Goal: Task Accomplishment & Management: Manage account settings

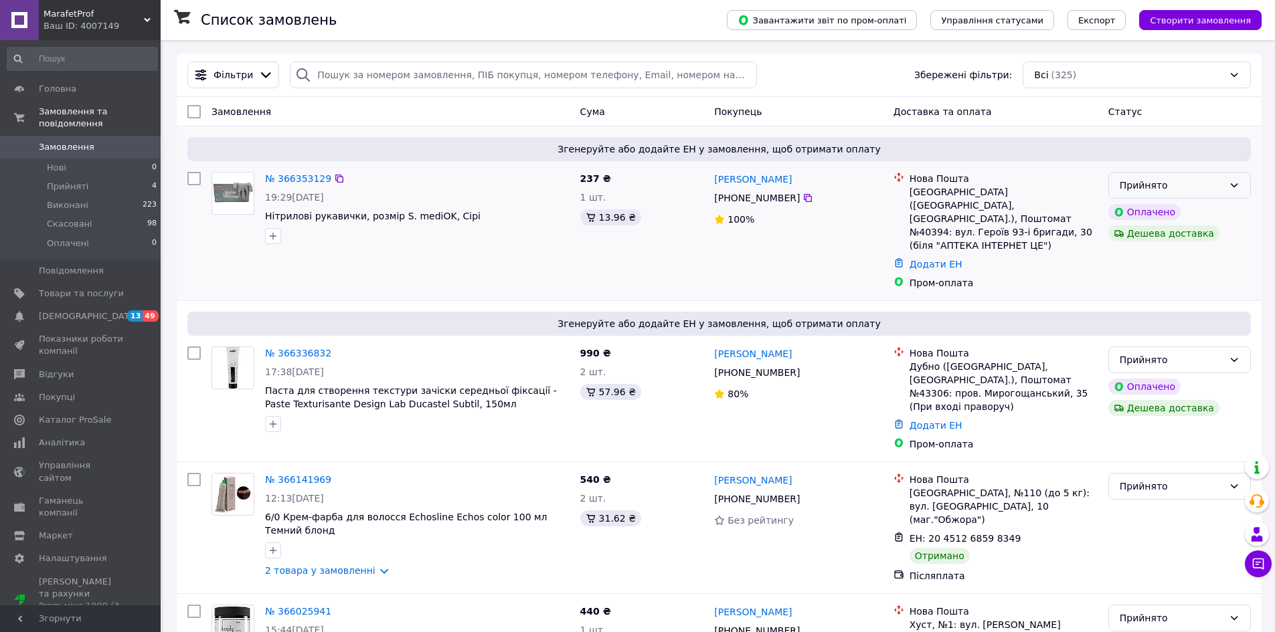
click at [1211, 193] on div "Прийнято" at bounding box center [1172, 185] width 104 height 15
click at [1148, 238] on li "Скасовано" at bounding box center [1179, 239] width 141 height 24
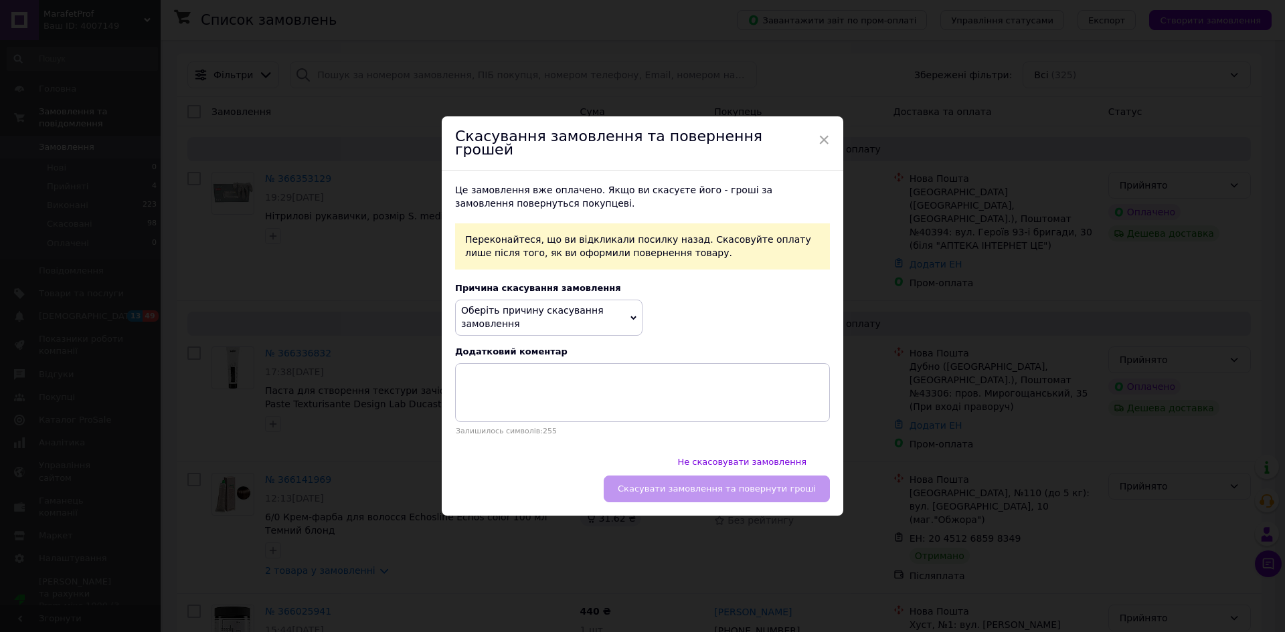
click at [594, 328] on span "Оберіть причину скасування замовлення" at bounding box center [548, 317] width 187 height 35
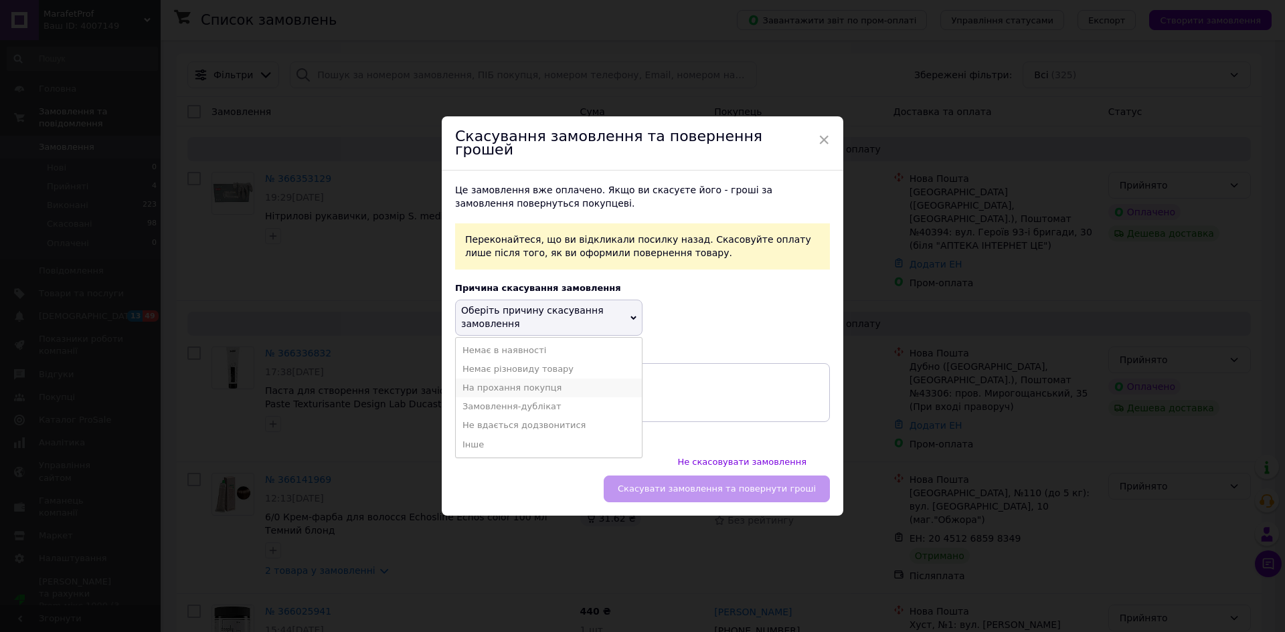
click at [518, 398] on li "На прохання покупця" at bounding box center [549, 388] width 186 height 19
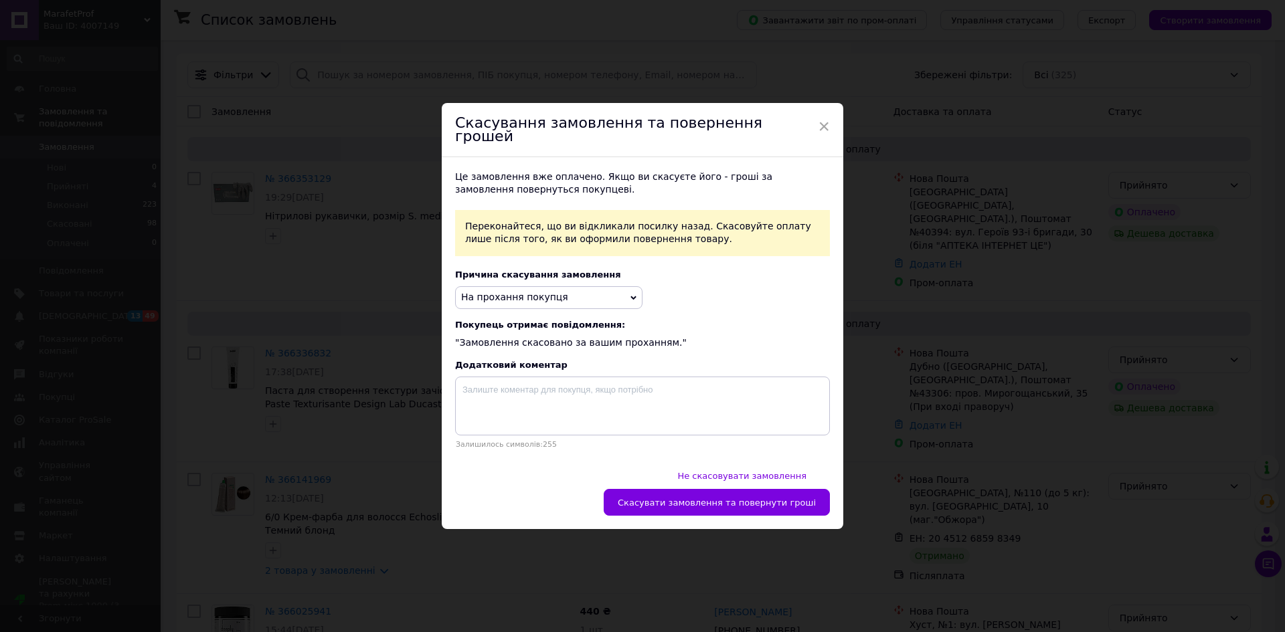
click at [575, 296] on span "На прохання покупця" at bounding box center [548, 297] width 187 height 23
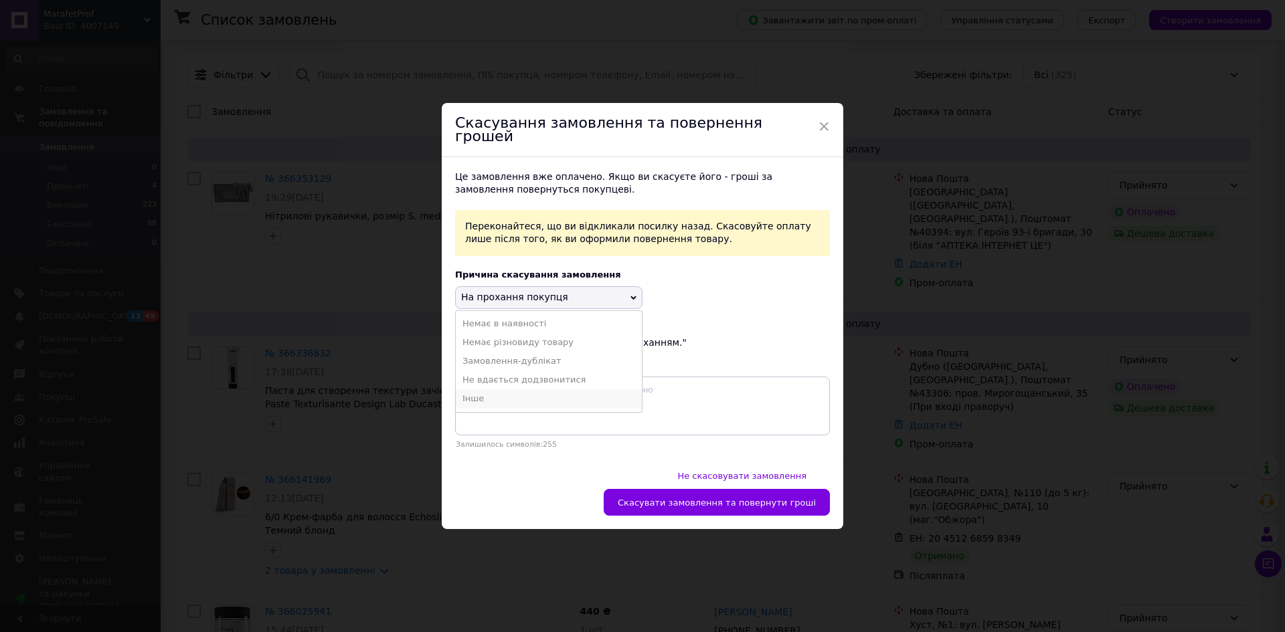
click at [478, 405] on li "Інше" at bounding box center [549, 399] width 186 height 19
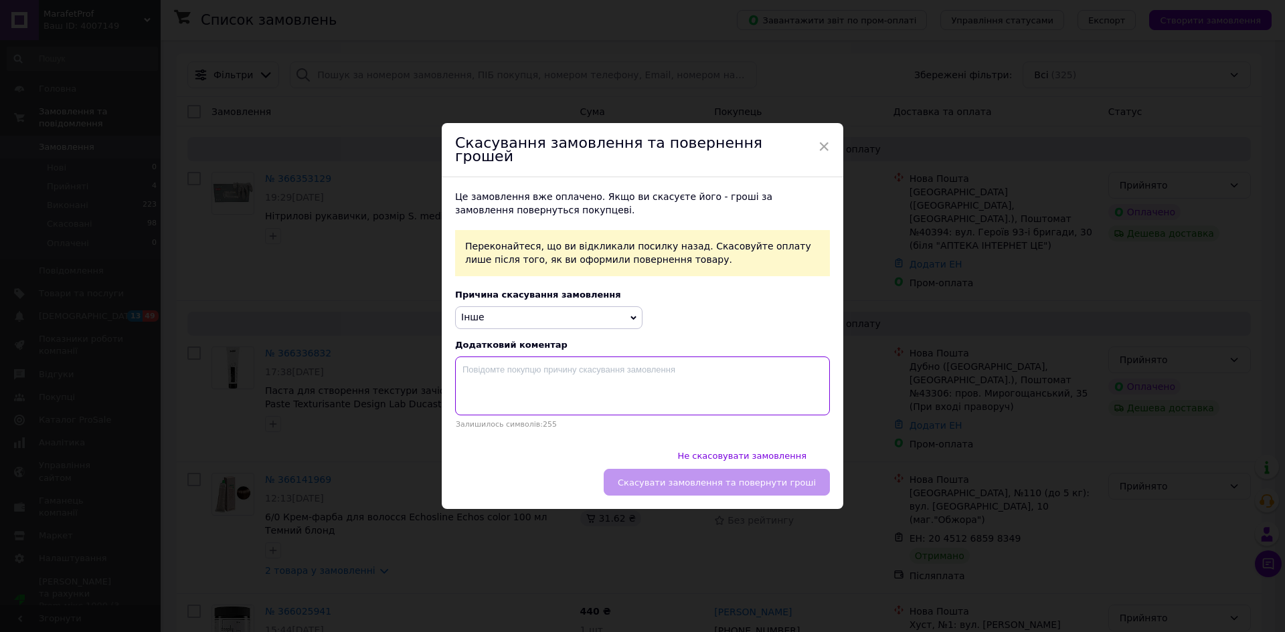
click at [479, 379] on textarea at bounding box center [642, 386] width 375 height 59
click at [572, 317] on span "Інше" at bounding box center [548, 318] width 187 height 23
click at [515, 385] on li "На прохання покупця" at bounding box center [549, 381] width 186 height 19
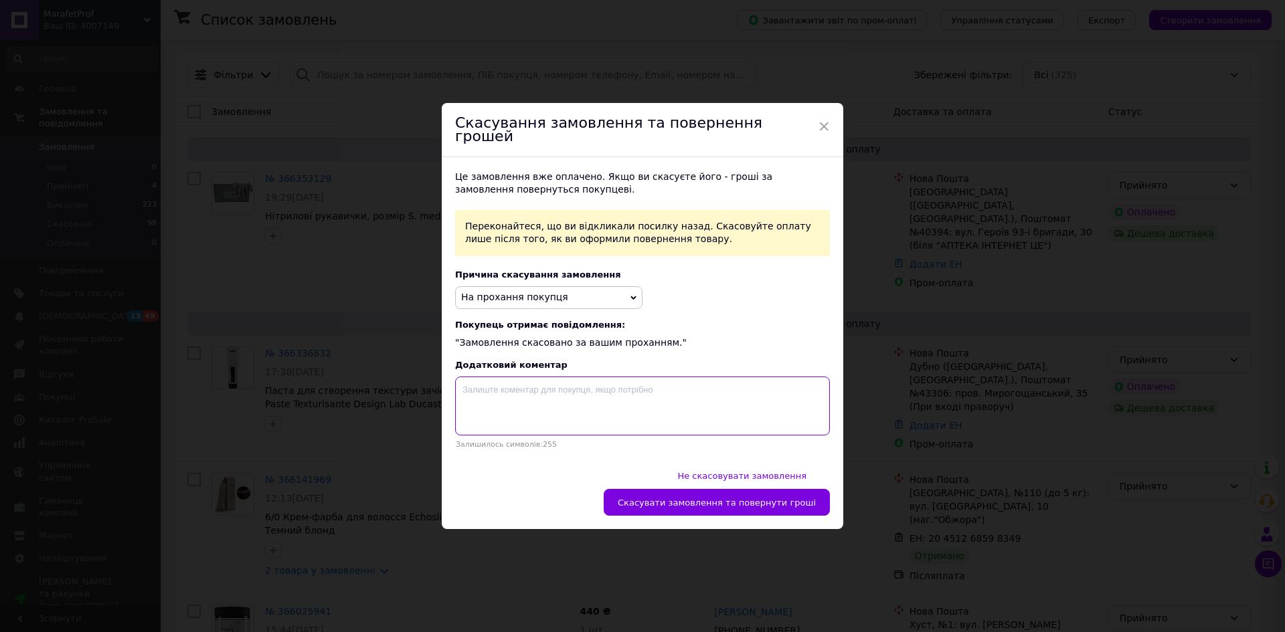
click at [533, 403] on textarea at bounding box center [642, 406] width 375 height 59
click at [824, 138] on span "×" at bounding box center [824, 126] width 12 height 23
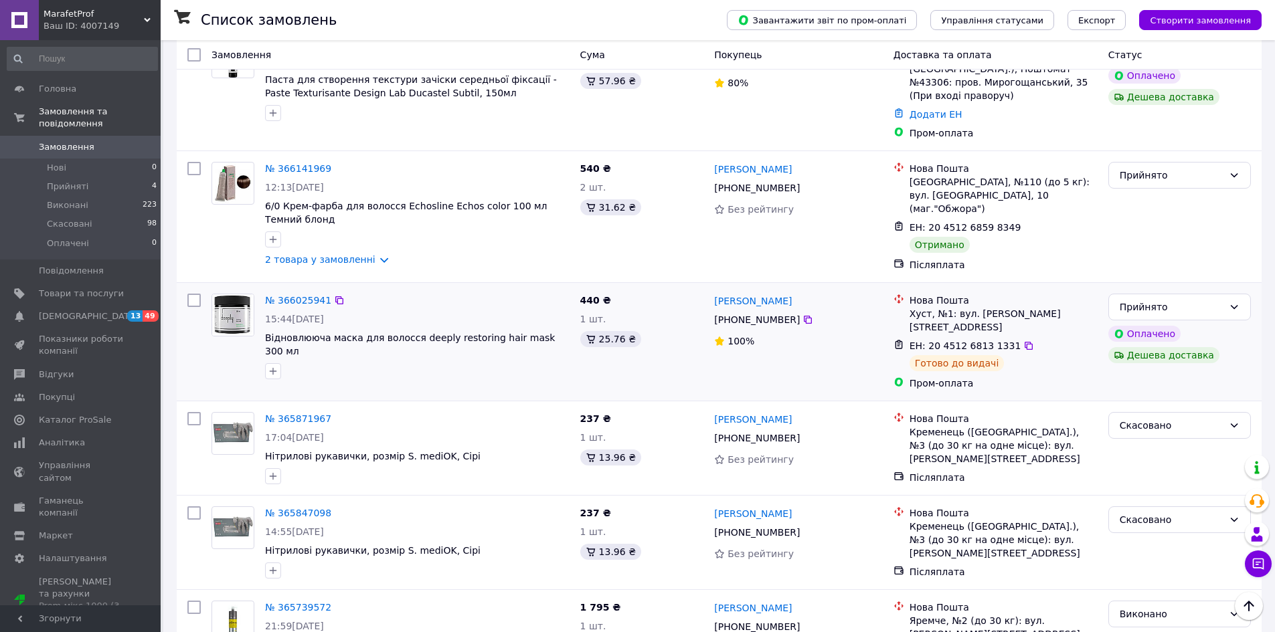
scroll to position [335, 0]
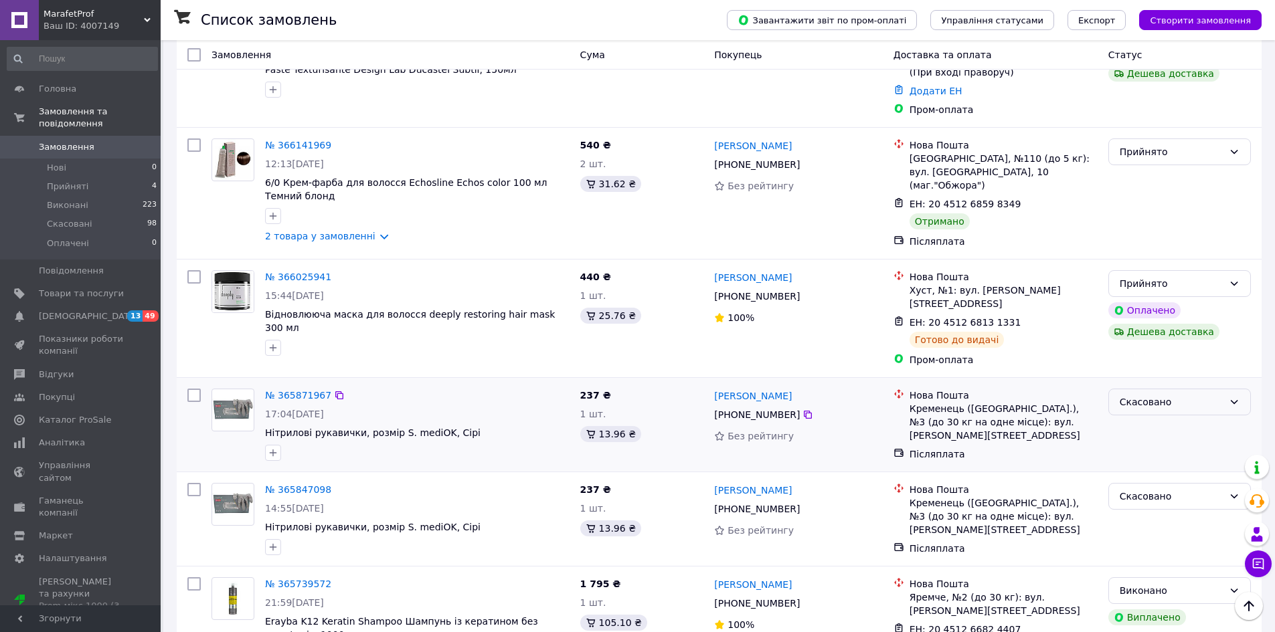
click at [1177, 395] on div "Скасовано" at bounding box center [1172, 402] width 104 height 15
click at [1048, 402] on div "Кременець ([GEOGRAPHIC_DATA].), №3 (до 30 кг на одне місце): вул. [PERSON_NAME]…" at bounding box center [1004, 422] width 188 height 40
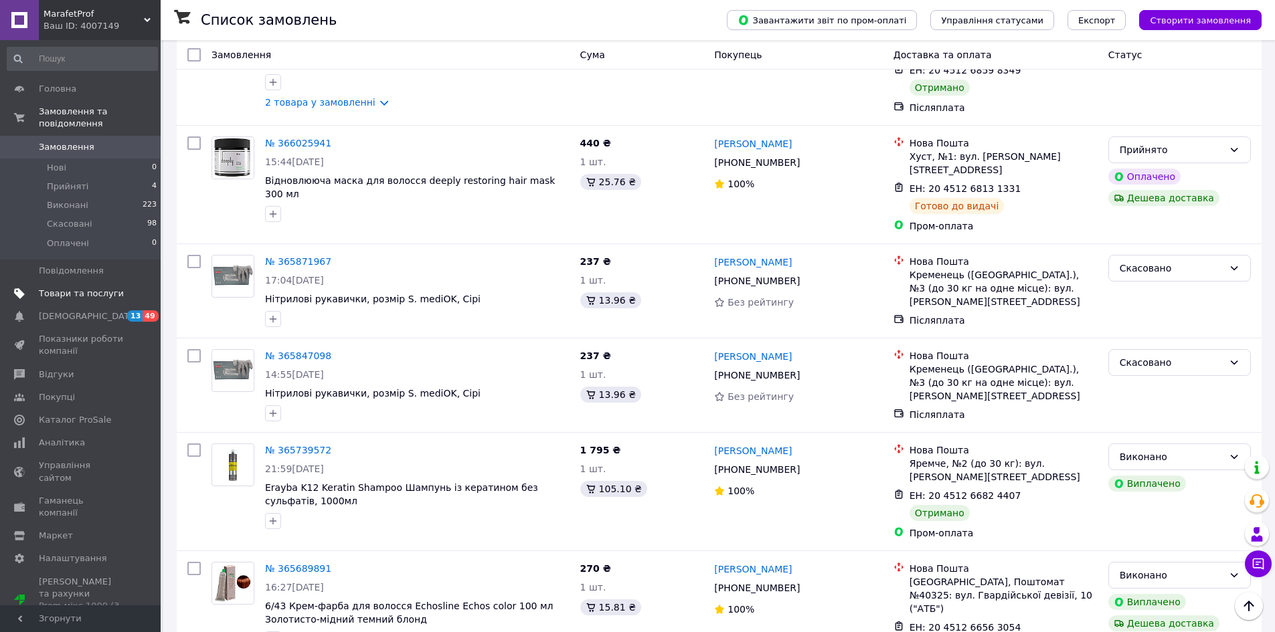
click at [116, 288] on span "Товари та послуги" at bounding box center [81, 294] width 85 height 12
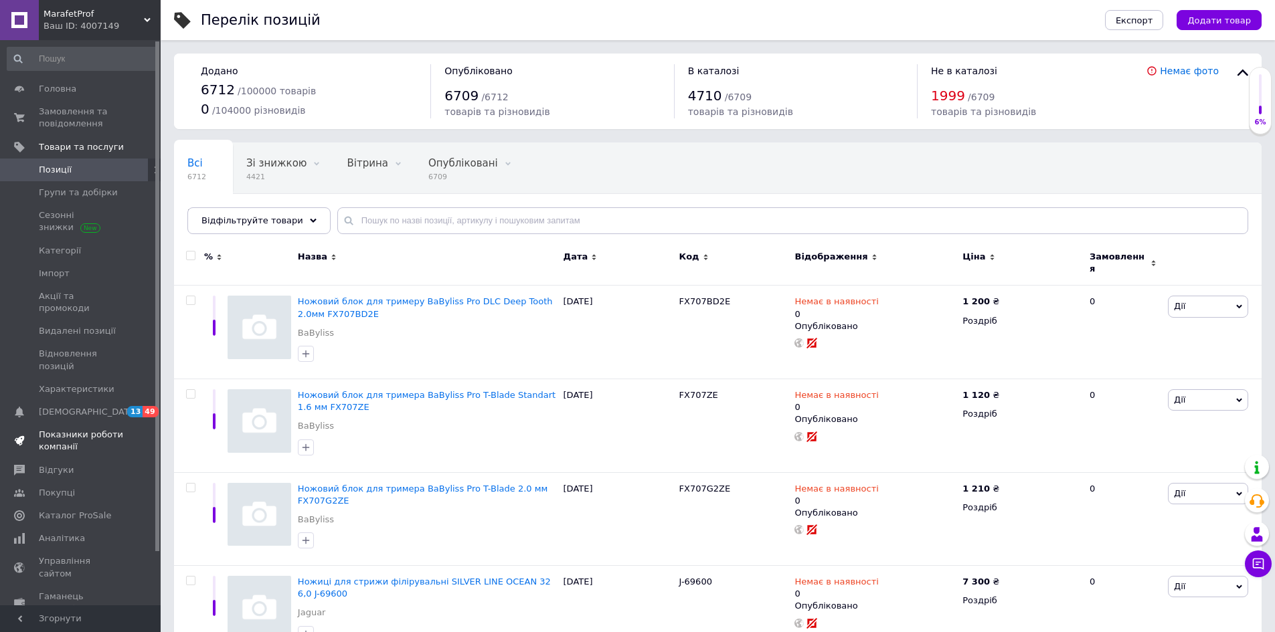
click at [60, 429] on span "Показники роботи компанії" at bounding box center [81, 441] width 85 height 24
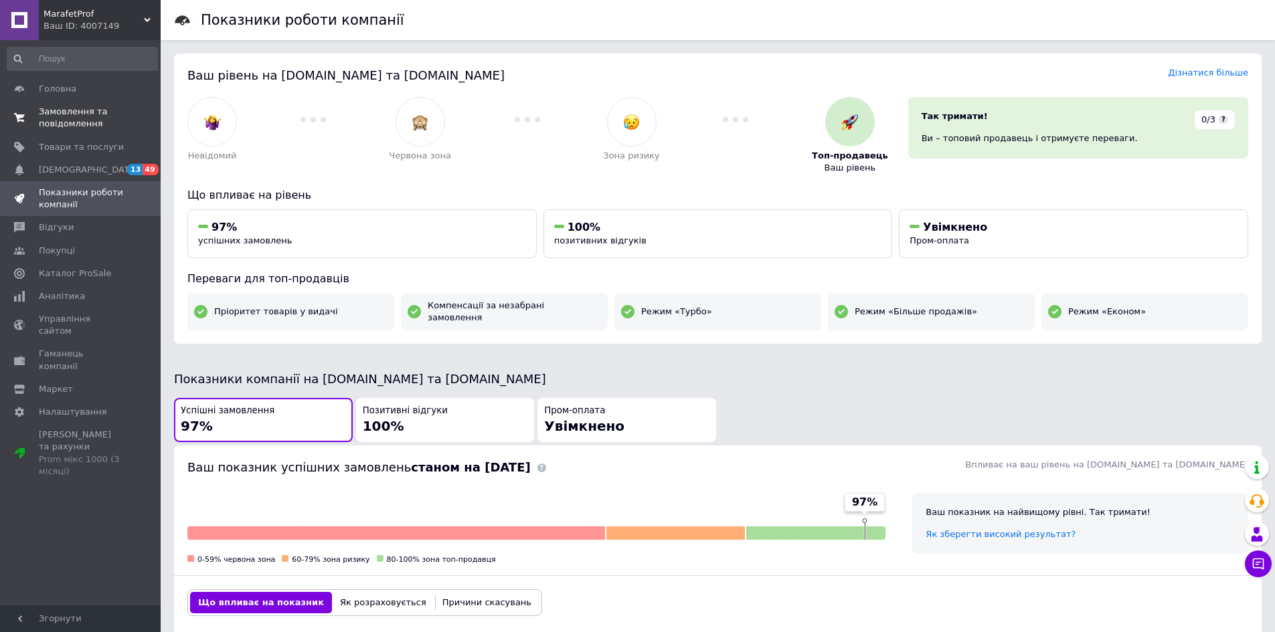
click at [88, 128] on span "Замовлення та повідомлення" at bounding box center [81, 118] width 85 height 24
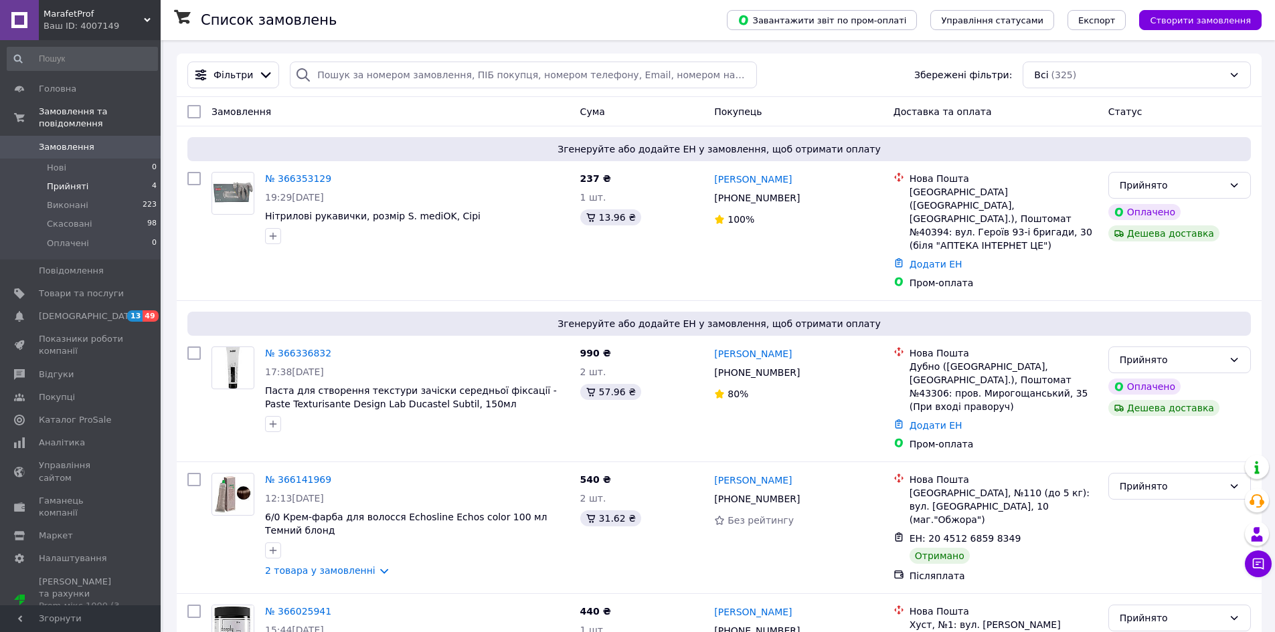
click at [78, 181] on span "Прийняті" at bounding box center [67, 187] width 41 height 12
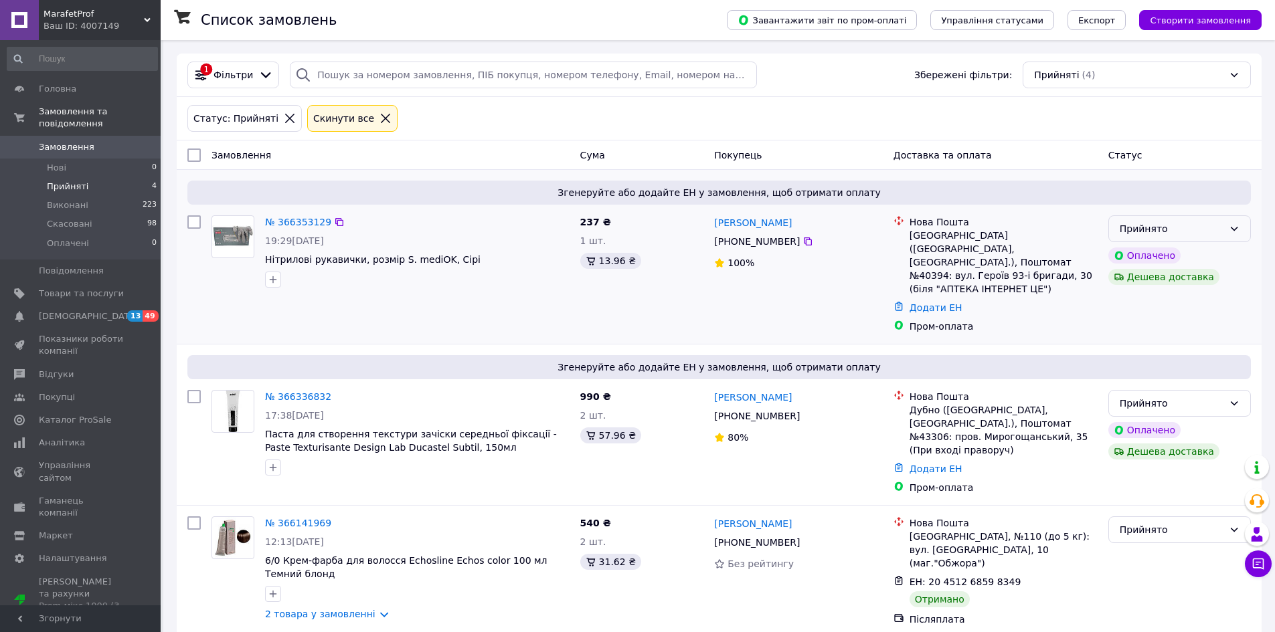
click at [1219, 226] on div "Прийнято" at bounding box center [1172, 229] width 104 height 15
click at [1148, 277] on li "Скасовано" at bounding box center [1179, 282] width 141 height 24
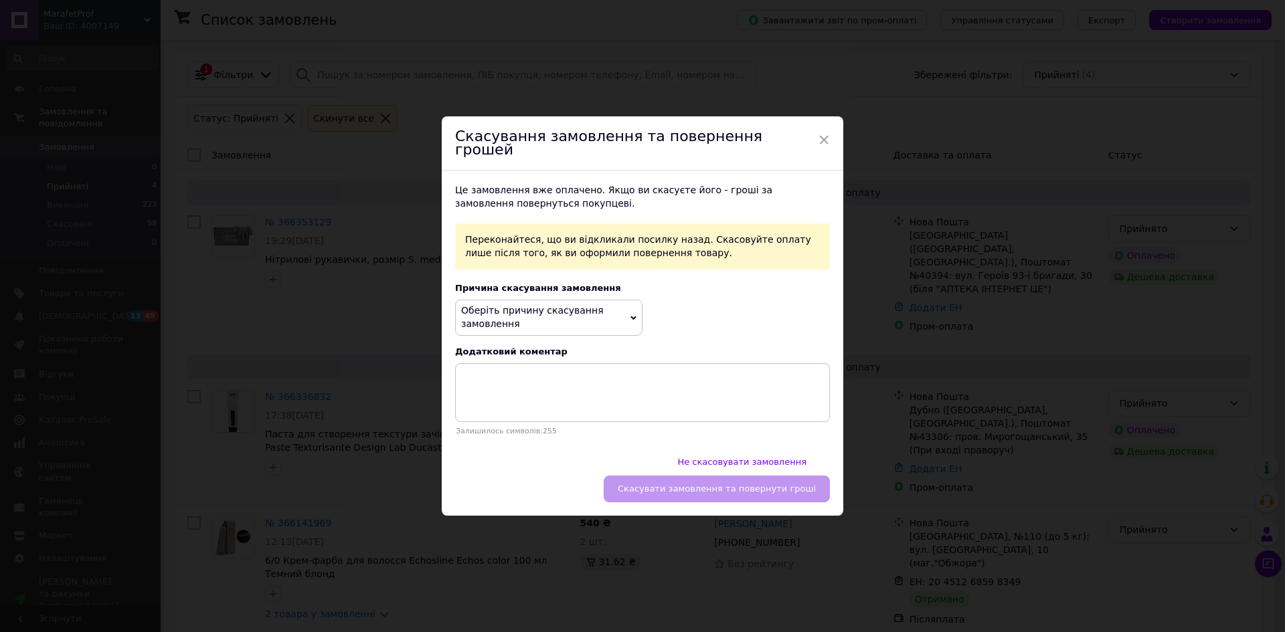
click at [541, 319] on span "Оберіть причину скасування замовлення" at bounding box center [532, 317] width 143 height 24
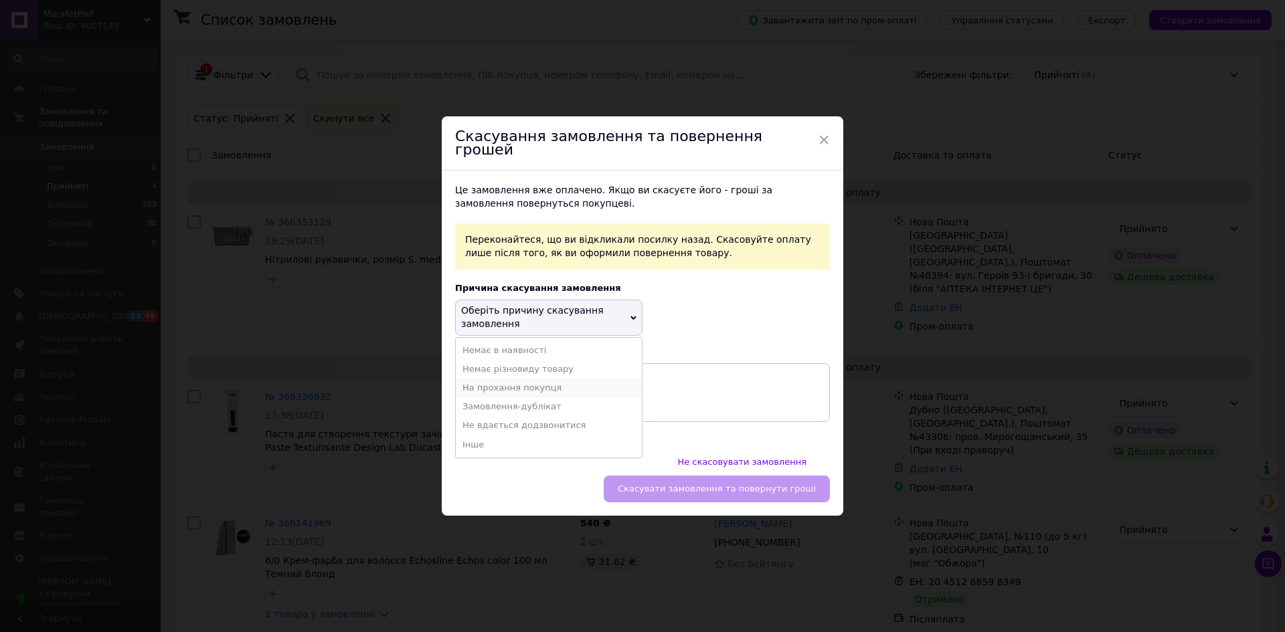
click at [499, 398] on li "На прохання покупця" at bounding box center [549, 388] width 186 height 19
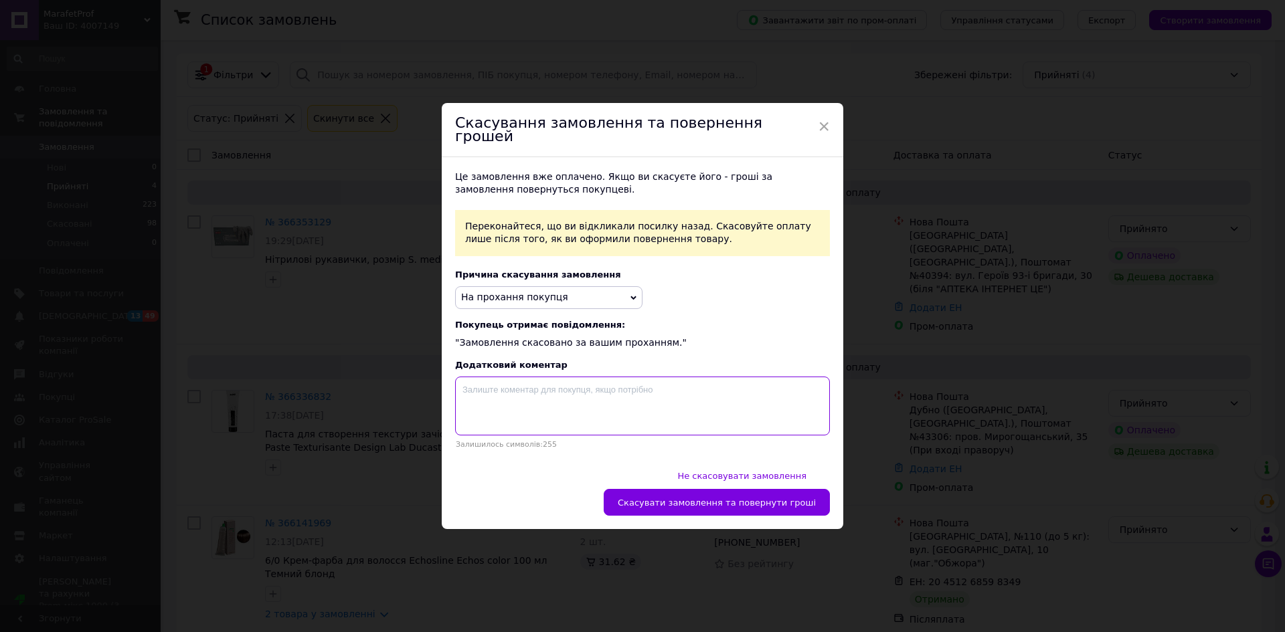
click at [499, 400] on textarea at bounding box center [642, 406] width 375 height 59
click at [677, 481] on span "Не скасовувати замовлення" at bounding box center [741, 476] width 129 height 10
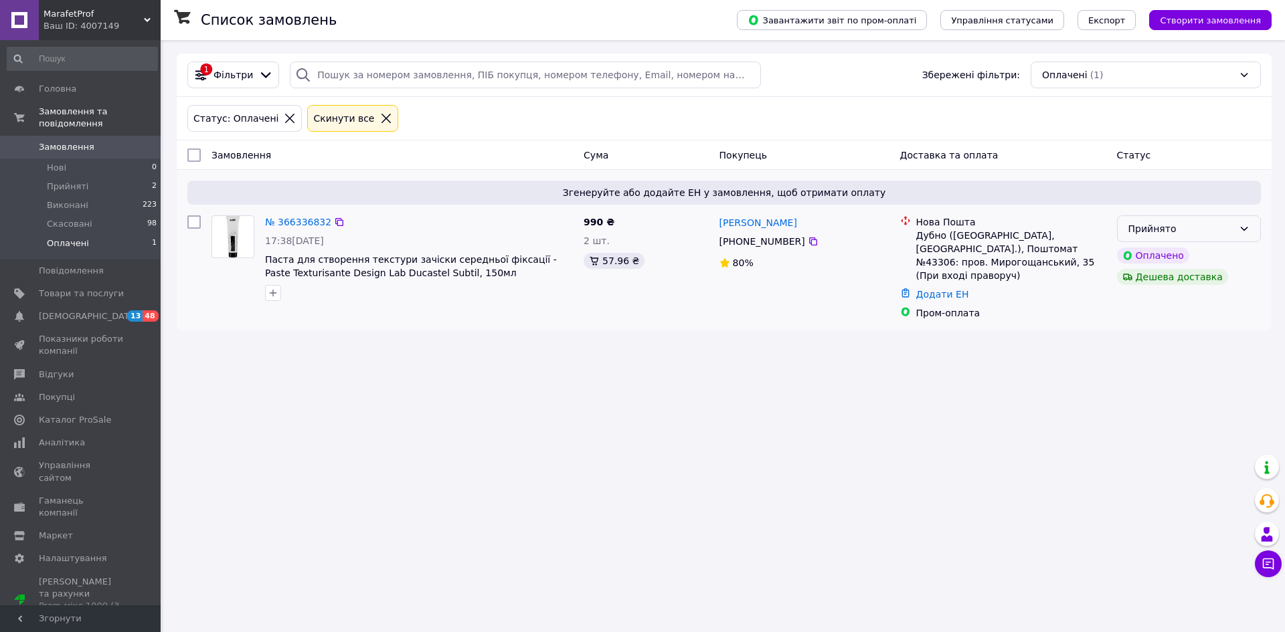
click at [1237, 227] on div "Прийнято" at bounding box center [1189, 228] width 144 height 27
click at [77, 181] on span "Прийняті" at bounding box center [67, 187] width 41 height 12
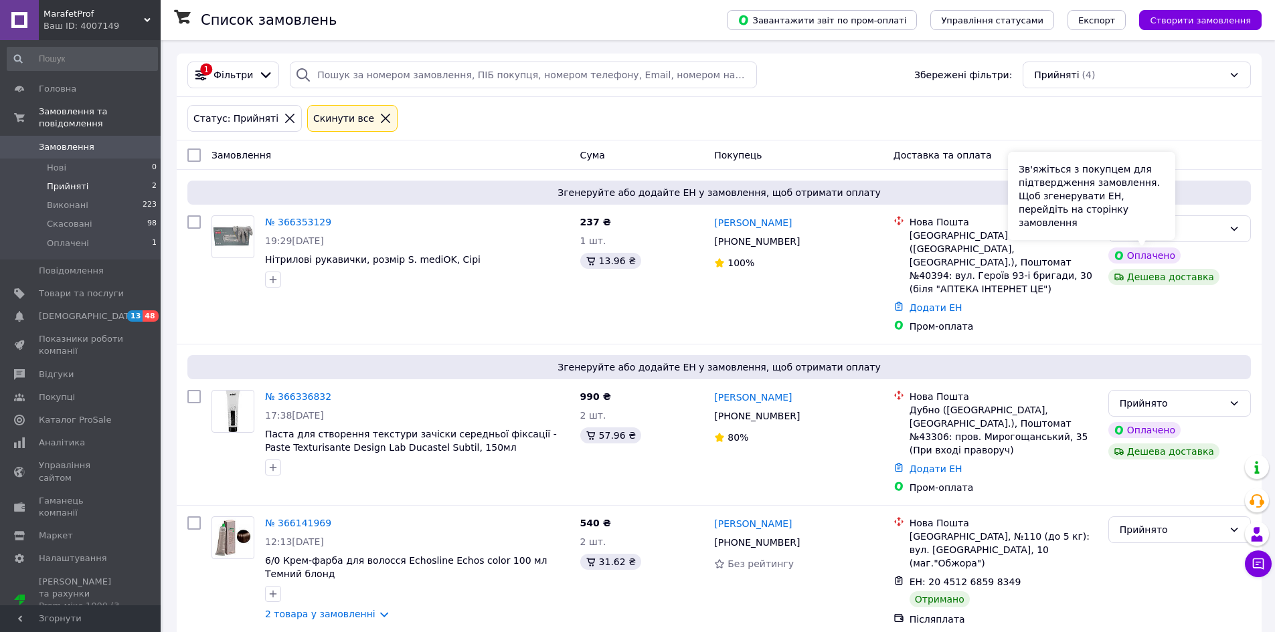
click at [1167, 233] on div "Зв'яжіться з покупцем для підтвердження замовлення. Щоб згенерувати ЕН, перейді…" at bounding box center [1091, 196] width 167 height 88
click at [1210, 232] on div "Прийнято" at bounding box center [1172, 229] width 104 height 15
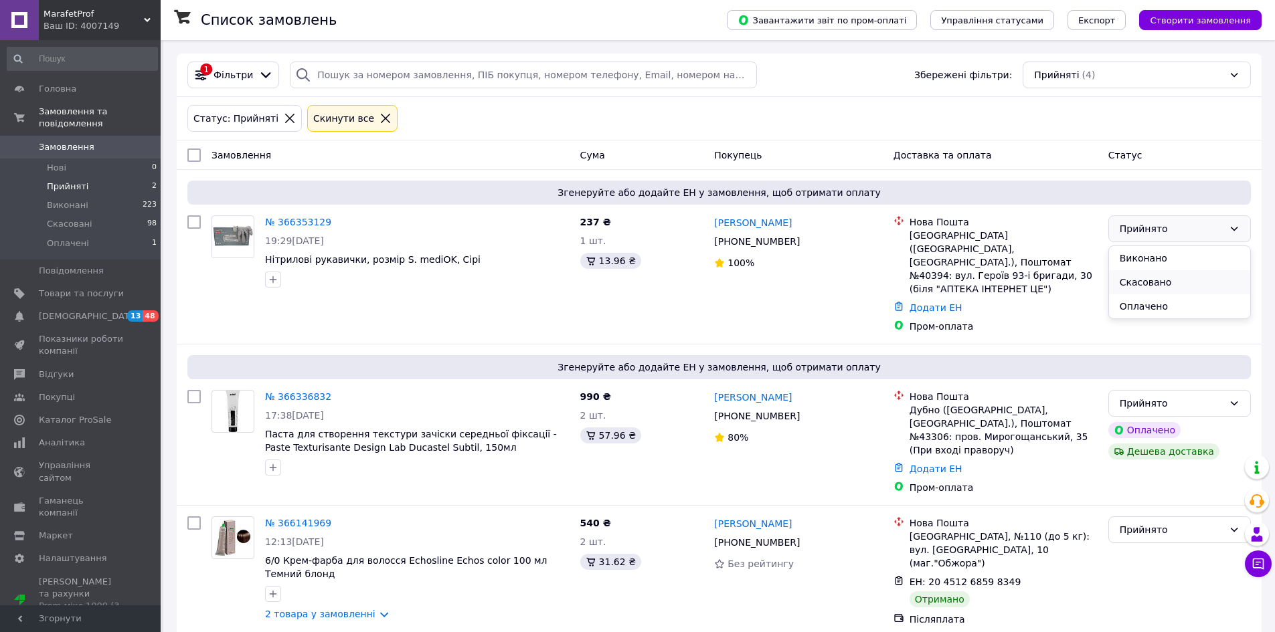
click at [1129, 286] on li "Скасовано" at bounding box center [1179, 282] width 141 height 24
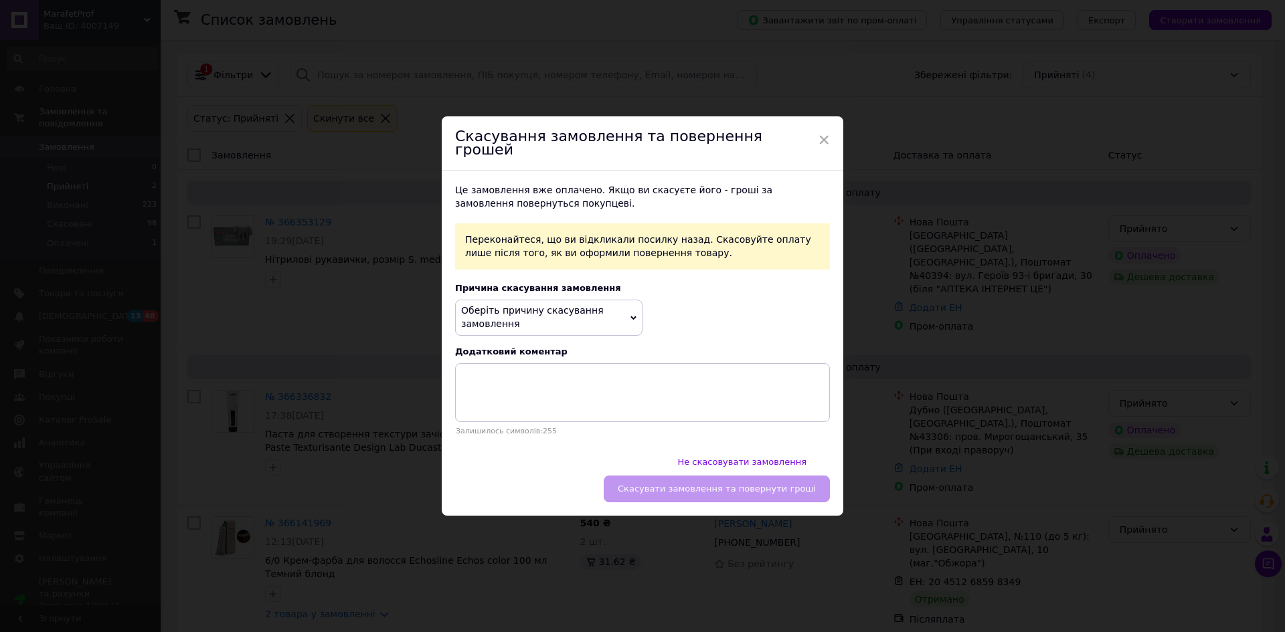
click at [573, 321] on span "Оберіть причину скасування замовлення" at bounding box center [532, 317] width 143 height 24
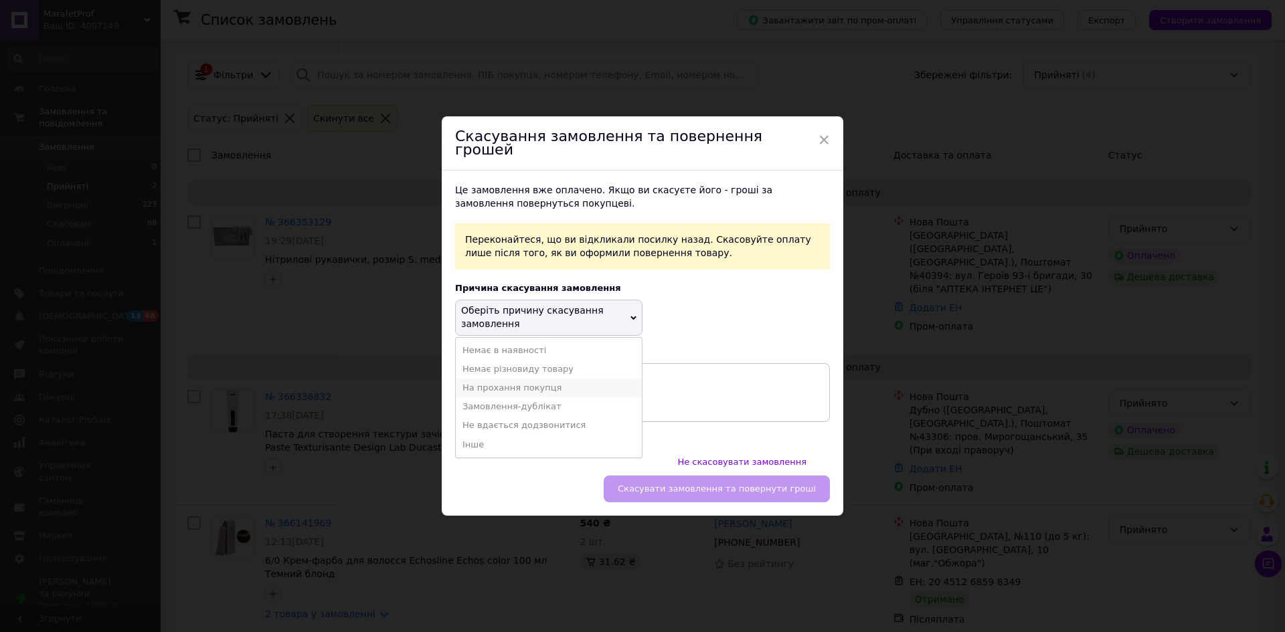
click at [514, 397] on li "На прохання покупця" at bounding box center [549, 388] width 186 height 19
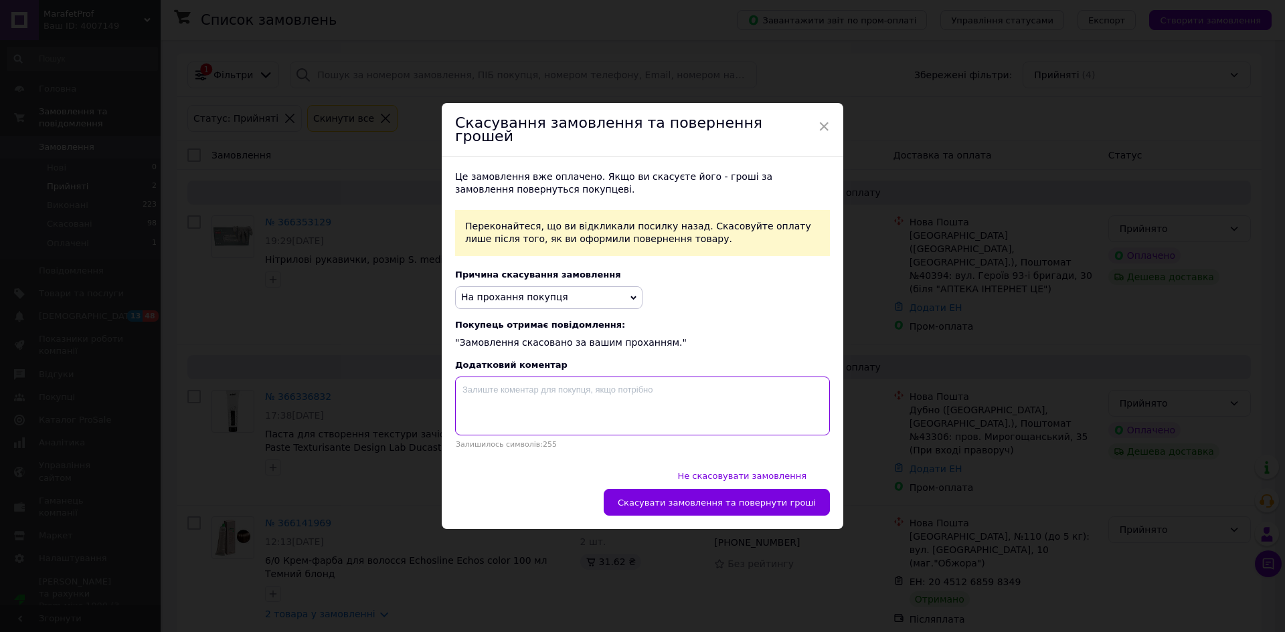
click at [512, 405] on textarea at bounding box center [642, 406] width 375 height 59
click at [663, 477] on button "Не скасовувати замовлення" at bounding box center [741, 475] width 157 height 27
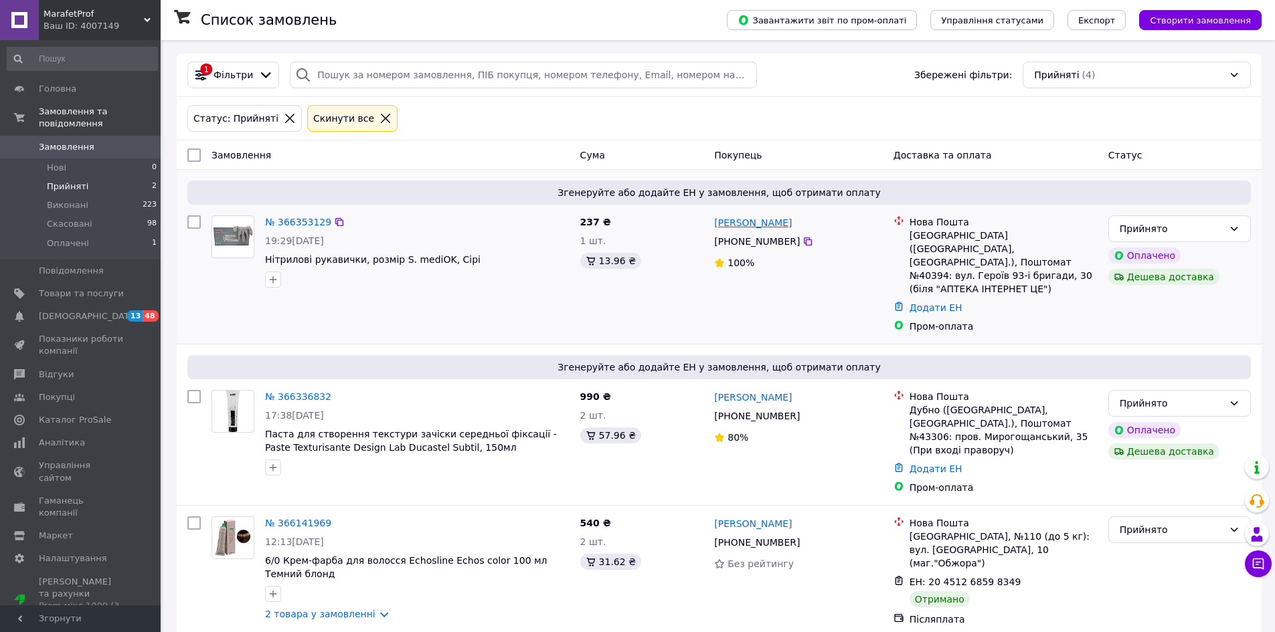
click at [752, 221] on link "[PERSON_NAME]" at bounding box center [753, 222] width 78 height 13
click at [298, 228] on link "№ 366353129" at bounding box center [298, 222] width 66 height 11
click at [191, 225] on input "checkbox" at bounding box center [193, 221] width 13 height 13
checkbox input "true"
click at [1211, 235] on div "Прийнято" at bounding box center [1172, 229] width 104 height 15
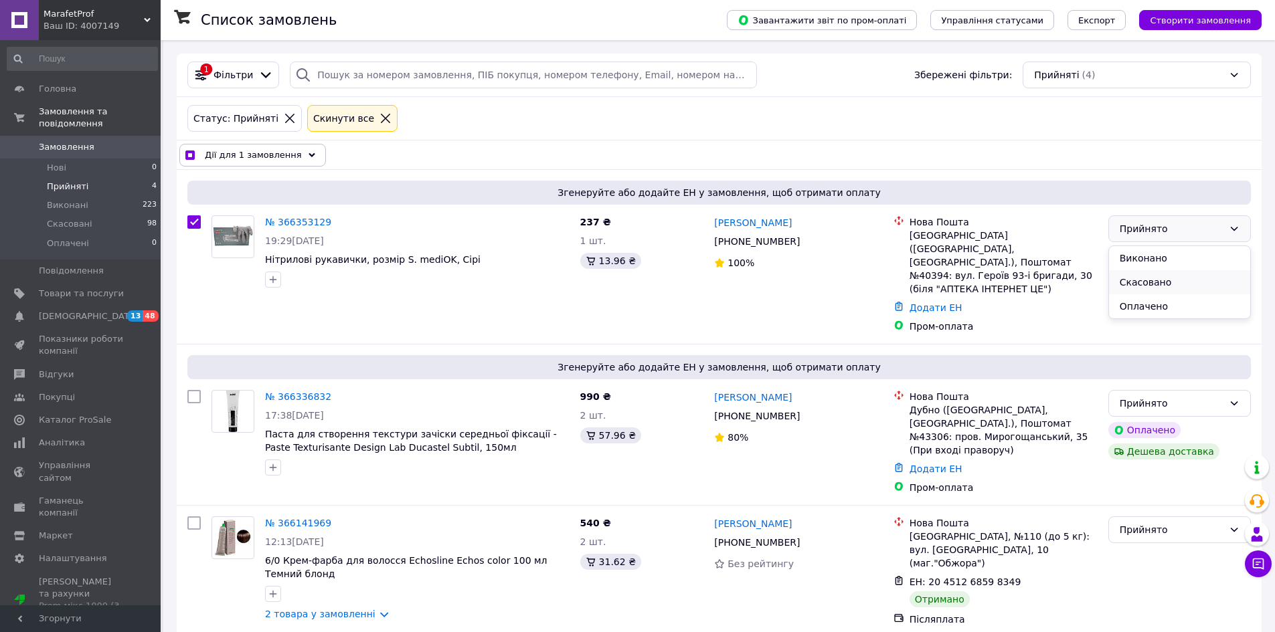
click at [1168, 282] on li "Скасовано" at bounding box center [1179, 282] width 141 height 24
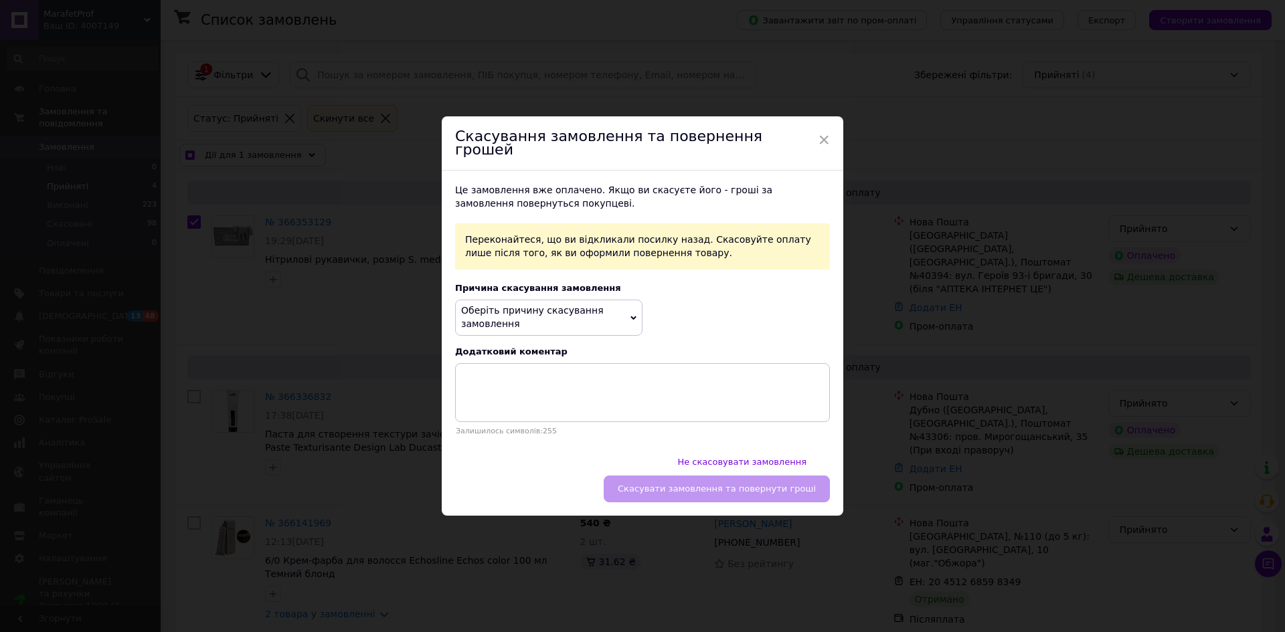
click at [580, 329] on span "Оберіть причину скасування замовлення" at bounding box center [548, 317] width 187 height 35
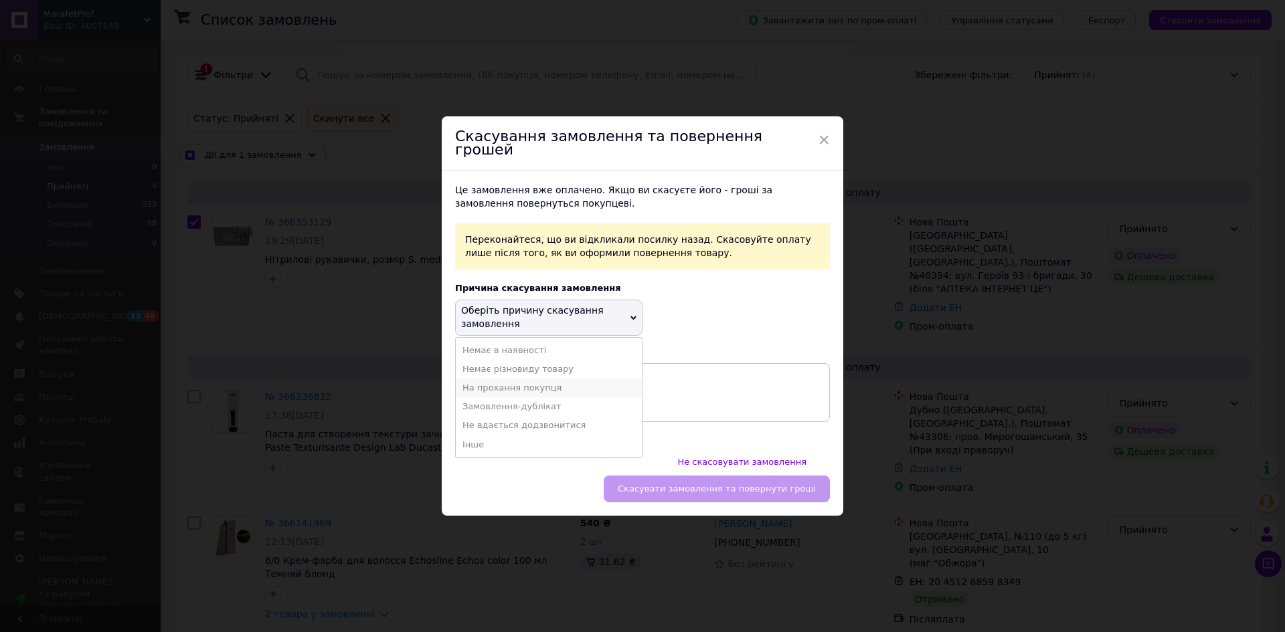
click at [527, 398] on li "На прохання покупця" at bounding box center [549, 388] width 186 height 19
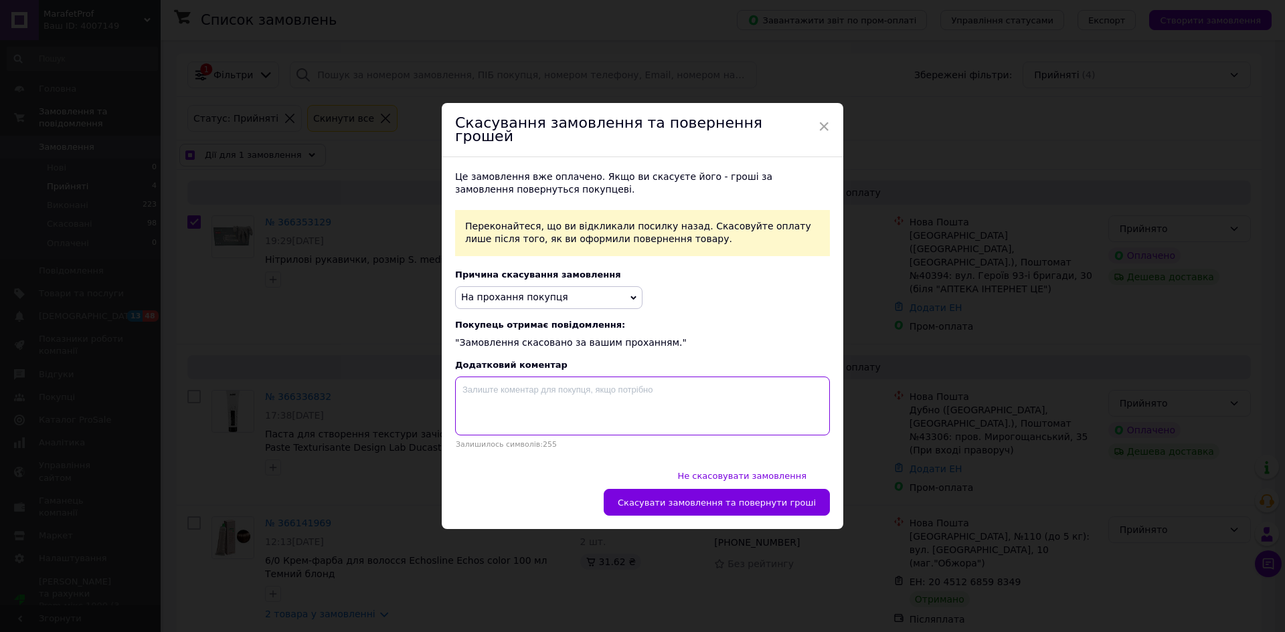
click at [527, 402] on textarea at bounding box center [642, 406] width 375 height 59
click at [530, 463] on div "Це замовлення вже оплачено. Якщо ви скасуєте його - гроші за замовлення поверну…" at bounding box center [643, 310] width 402 height 306
checkbox input "true"
click at [717, 495] on button "Скасувати замовлення та повернути гроші" at bounding box center [717, 502] width 226 height 27
checkbox input "false"
